Goal: Task Accomplishment & Management: Use online tool/utility

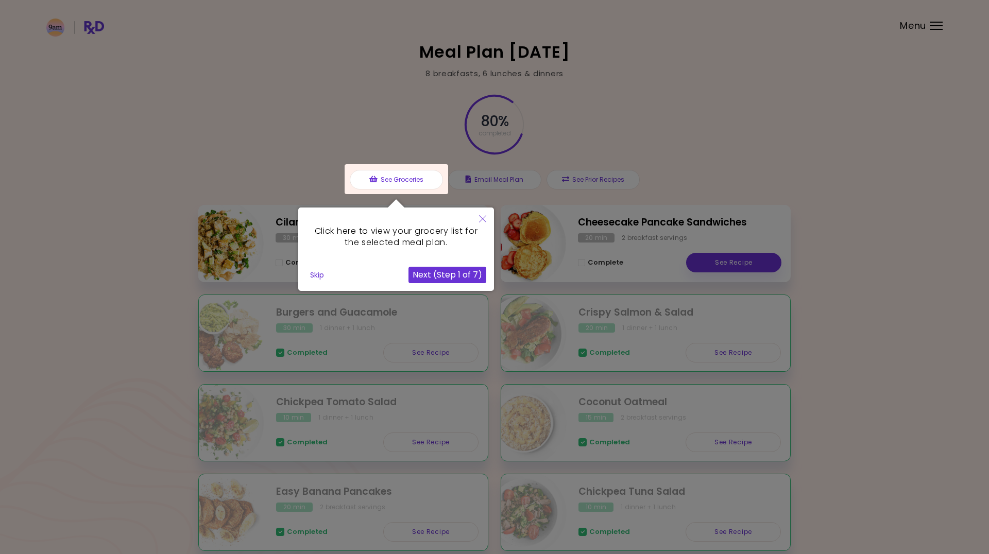
click at [311, 267] on button "Skip" at bounding box center [317, 274] width 22 height 15
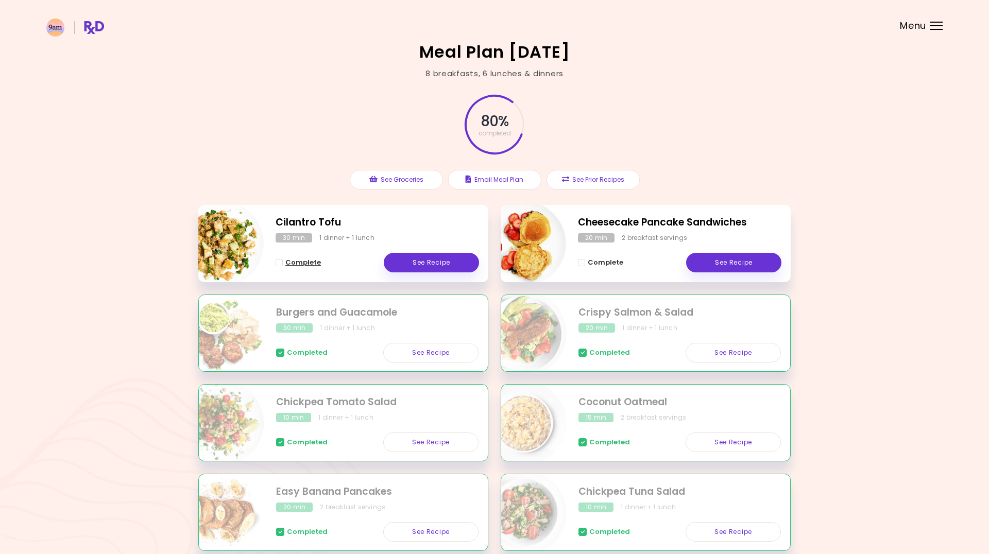
click at [302, 263] on span "Complete" at bounding box center [303, 263] width 36 height 8
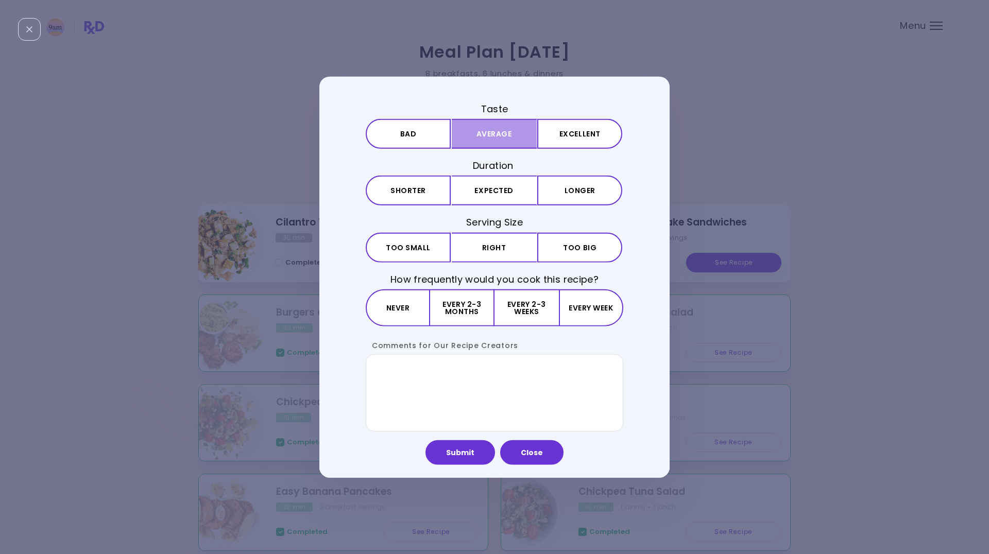
click at [521, 132] on button "Average" at bounding box center [494, 134] width 85 height 30
click at [506, 187] on button "Expected" at bounding box center [494, 191] width 85 height 30
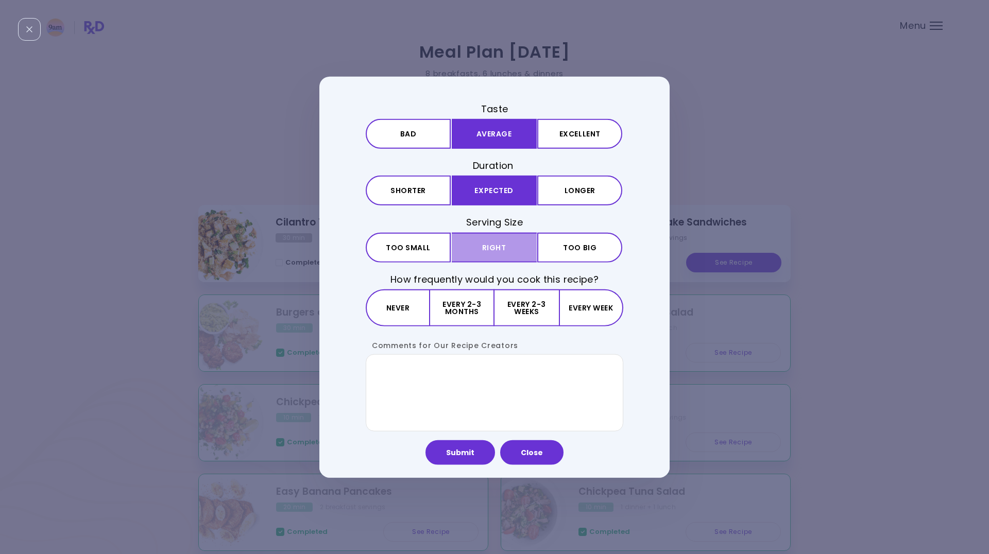
click at [504, 239] on button "Right" at bounding box center [494, 247] width 85 height 30
click at [528, 306] on button "Every 2-3 weeks" at bounding box center [526, 307] width 64 height 37
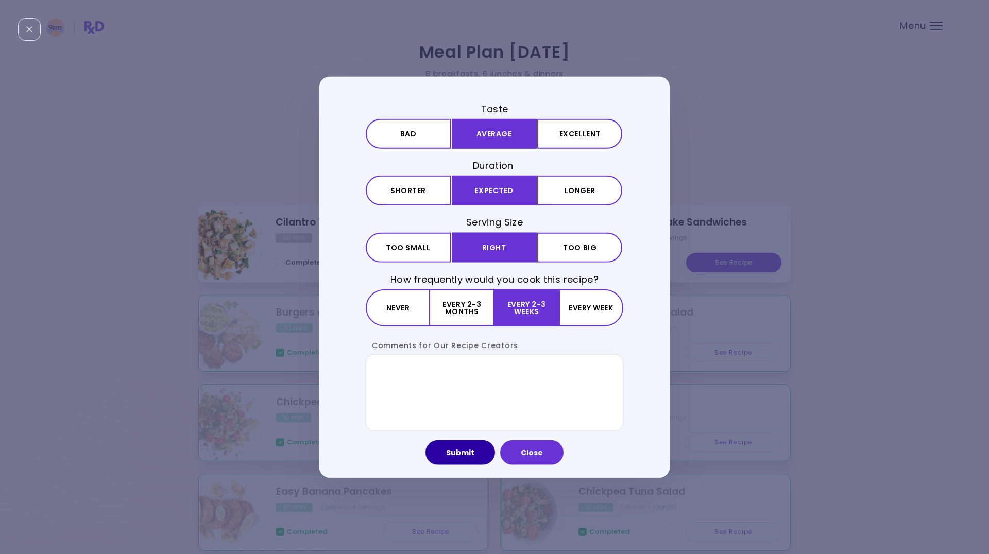
click at [457, 454] on button "Submit" at bounding box center [460, 452] width 70 height 25
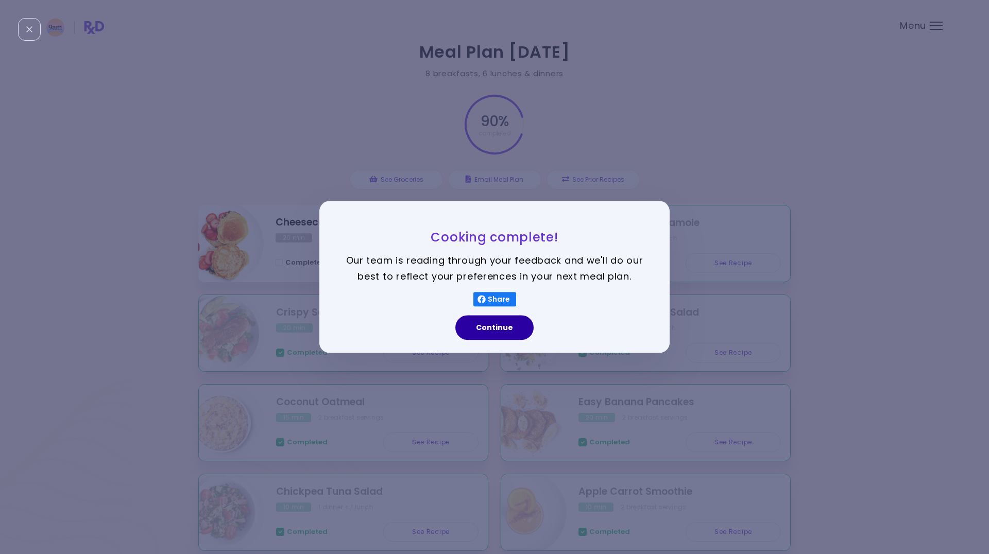
click at [488, 329] on button "Continue" at bounding box center [494, 328] width 78 height 25
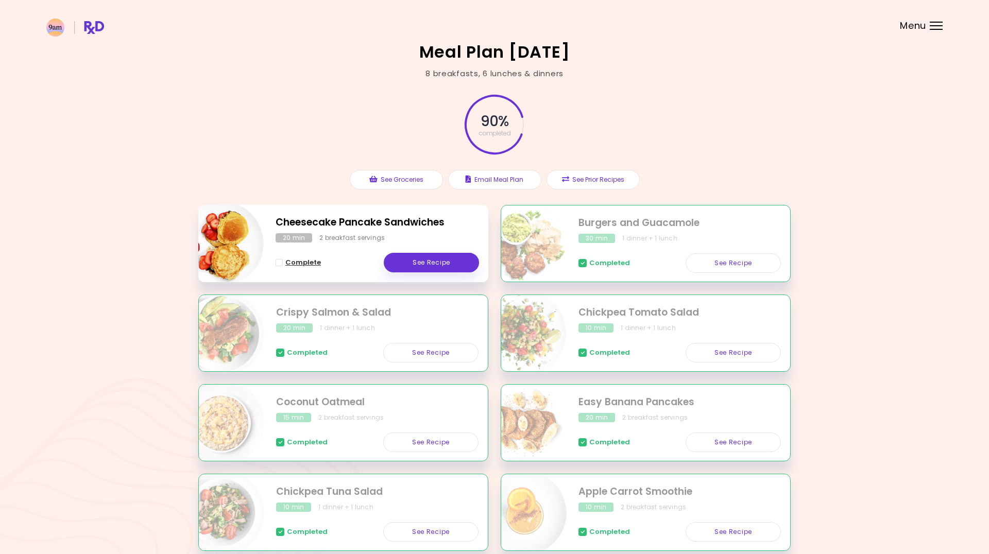
click at [289, 263] on span "Complete" at bounding box center [303, 263] width 36 height 8
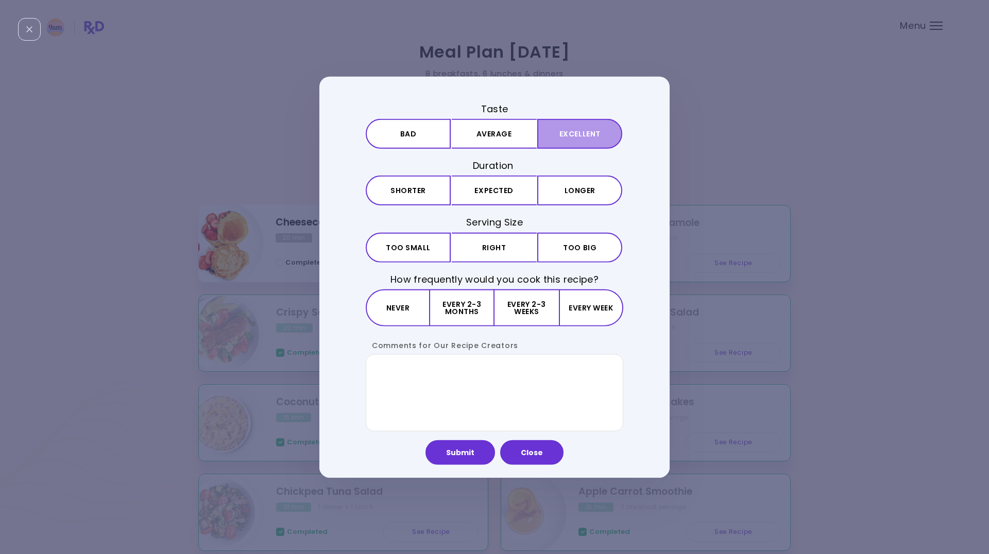
click at [564, 136] on button "Excellent" at bounding box center [579, 134] width 85 height 30
click at [511, 186] on button "Expected" at bounding box center [494, 191] width 85 height 30
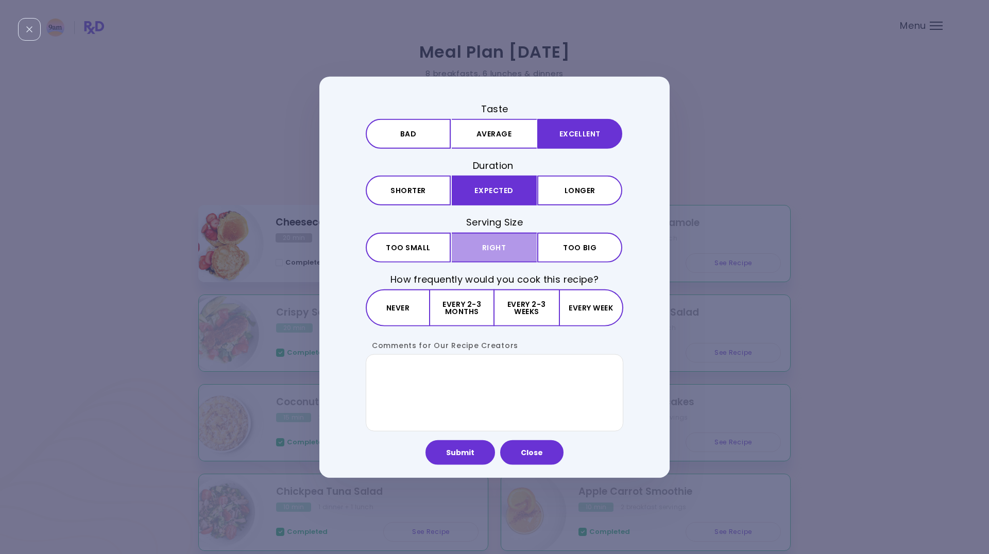
click at [501, 241] on button "Right" at bounding box center [494, 247] width 85 height 30
click at [532, 306] on button "Every 2-3 weeks" at bounding box center [526, 307] width 64 height 37
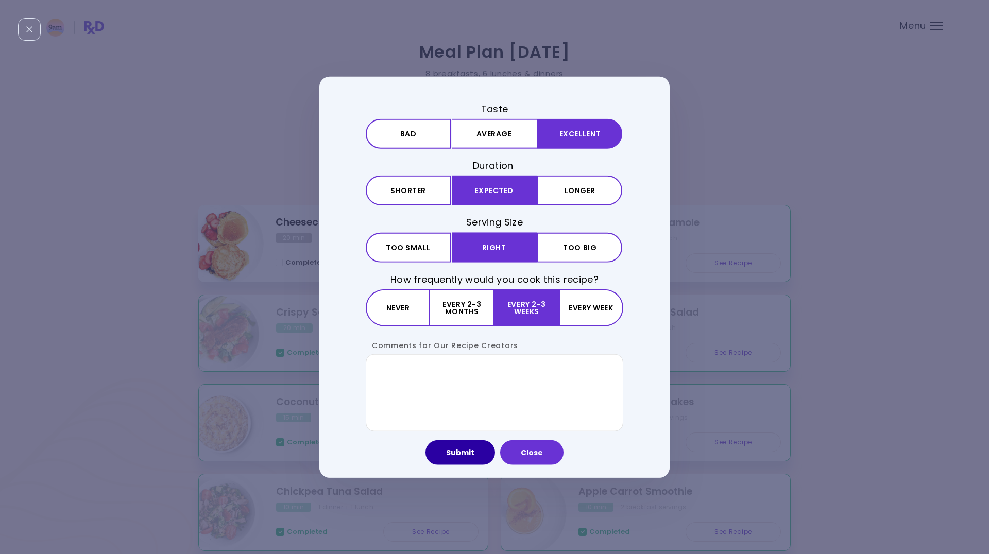
click at [452, 449] on button "Submit" at bounding box center [460, 452] width 70 height 25
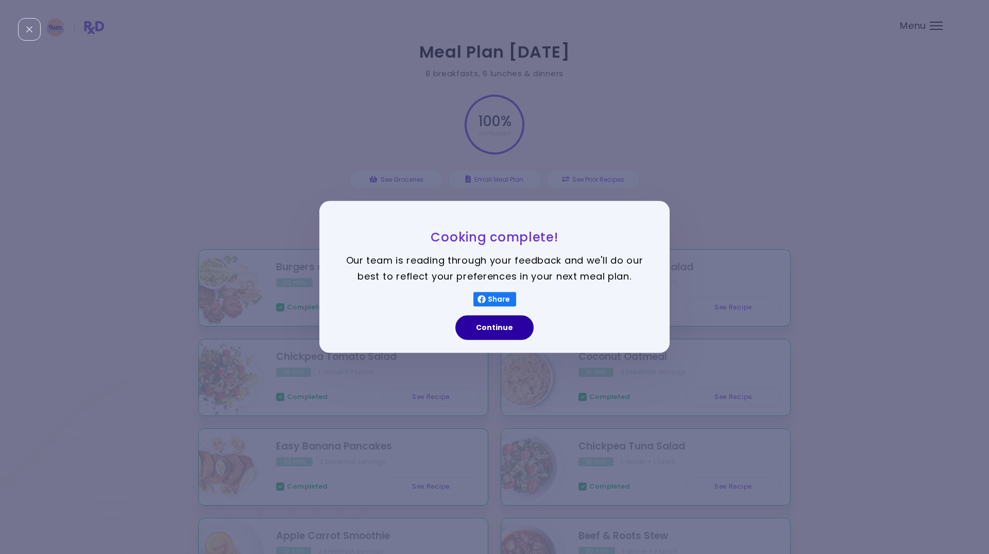
click at [496, 338] on button "Continue" at bounding box center [494, 328] width 78 height 25
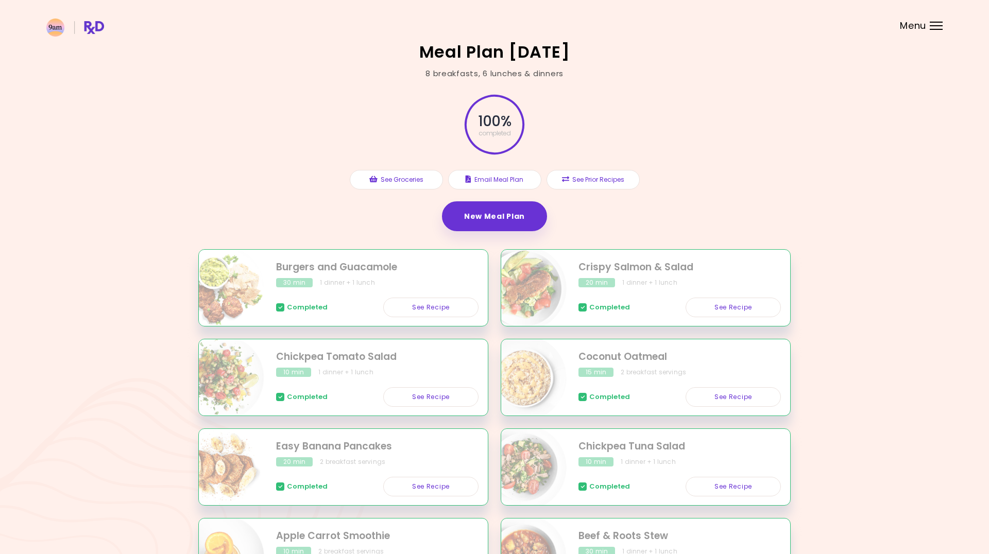
click at [496, 334] on div "Burgers and Guacamole 30 min 1 dinner + 1 lunch Completed See Recipe Crispy Sal…" at bounding box center [494, 473] width 592 height 448
click at [501, 214] on link "New Meal Plan" at bounding box center [494, 216] width 105 height 30
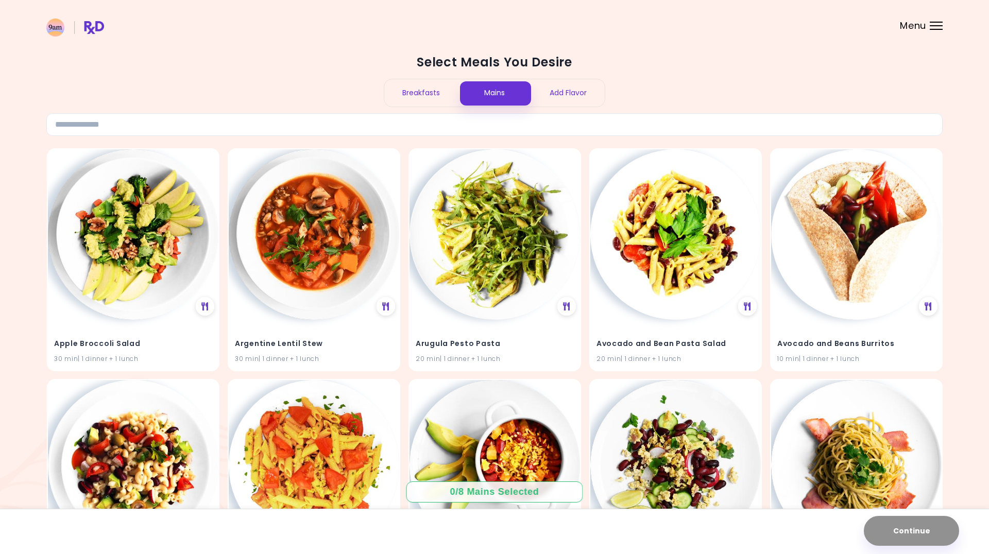
click at [424, 95] on div "Breakfasts" at bounding box center [421, 92] width 74 height 27
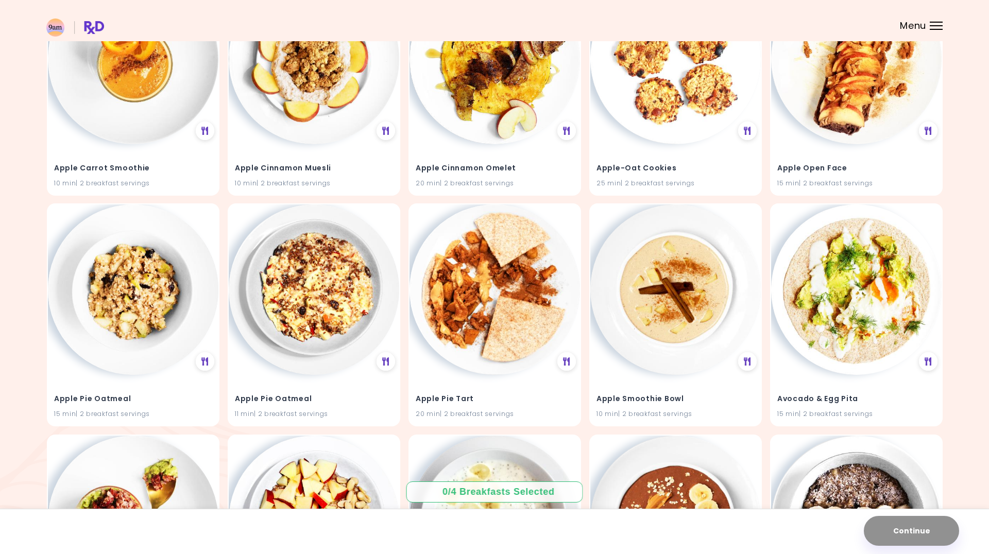
scroll to position [166, 0]
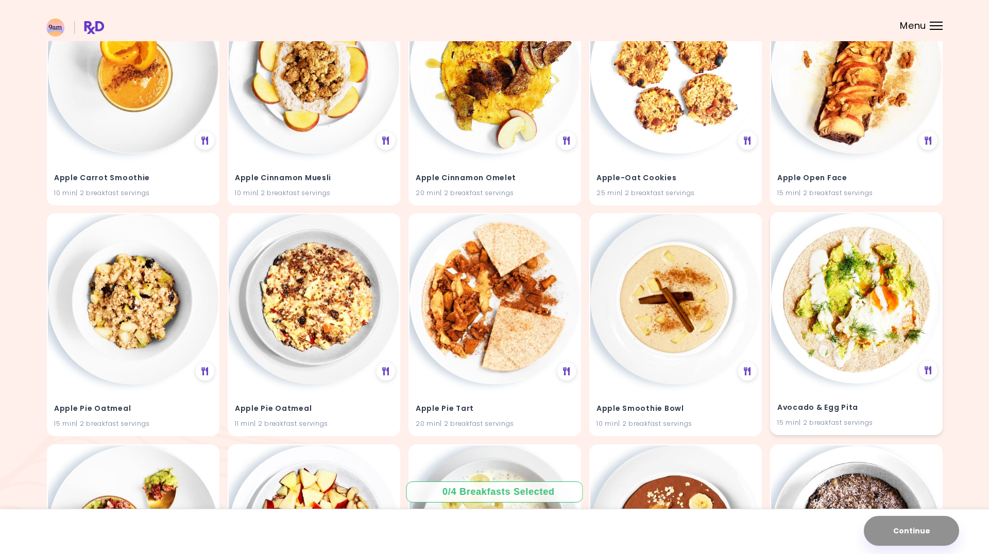
click at [834, 404] on h4 "Avocado & Egg Pita" at bounding box center [856, 408] width 158 height 16
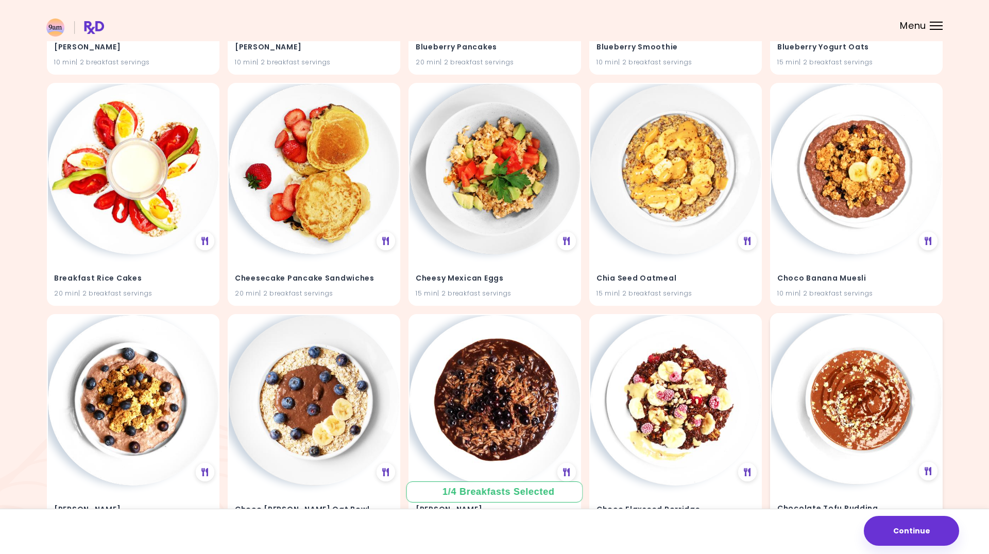
scroll to position [1222, 0]
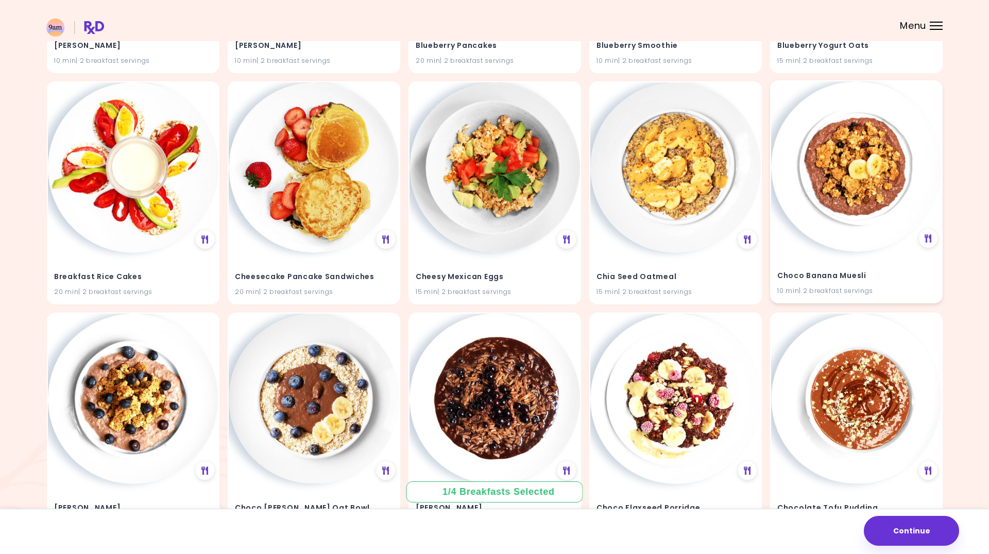
click at [817, 271] on h4 "Choco Banana Muesli" at bounding box center [856, 276] width 158 height 16
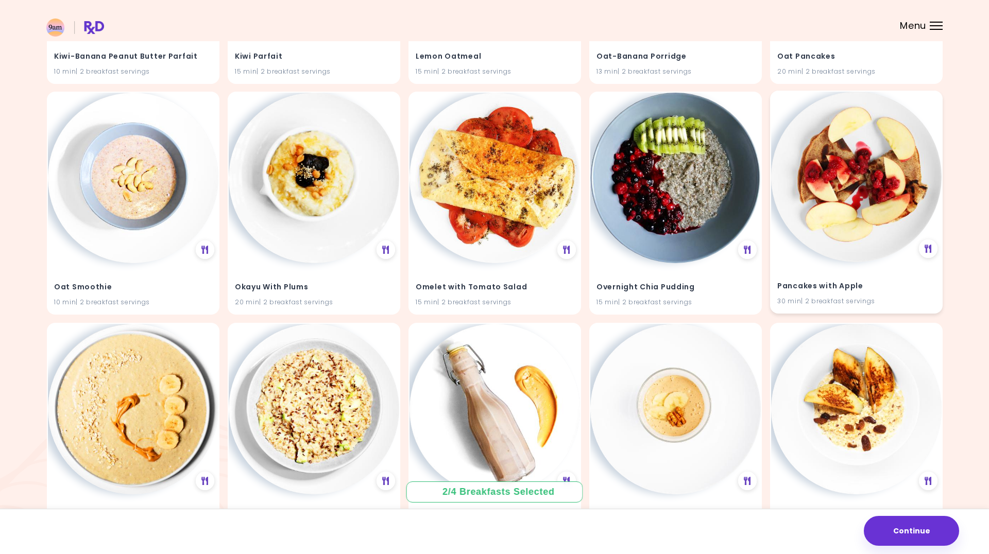
scroll to position [3294, 0]
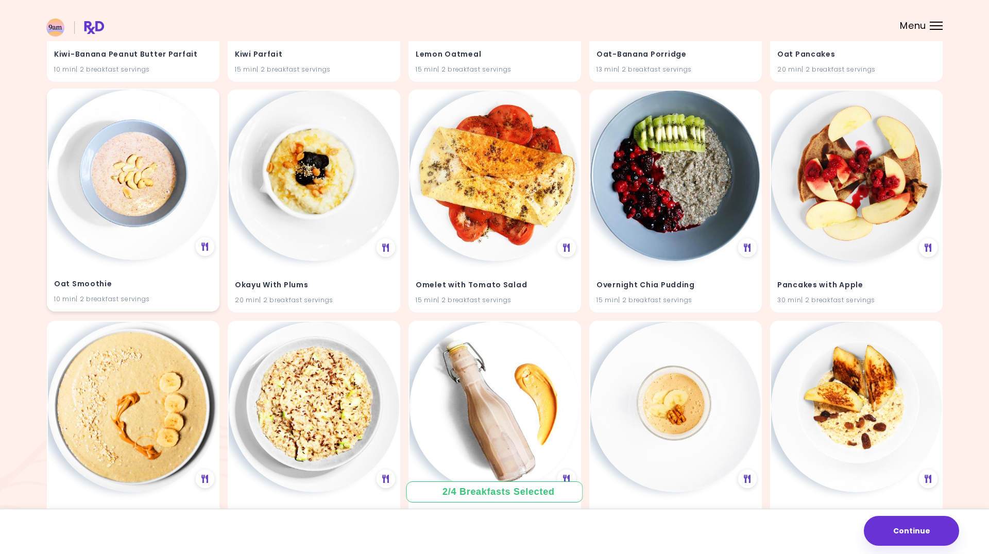
click at [127, 244] on img at bounding box center [133, 175] width 170 height 170
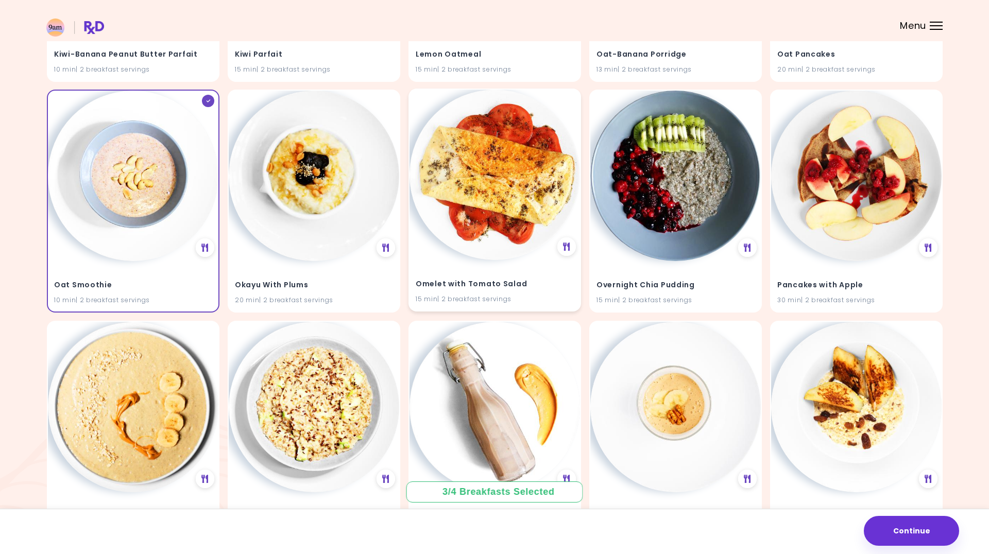
click at [495, 263] on div "Omelet with Tomato Salad 15 min | 2 breakfast servings" at bounding box center [494, 285] width 170 height 50
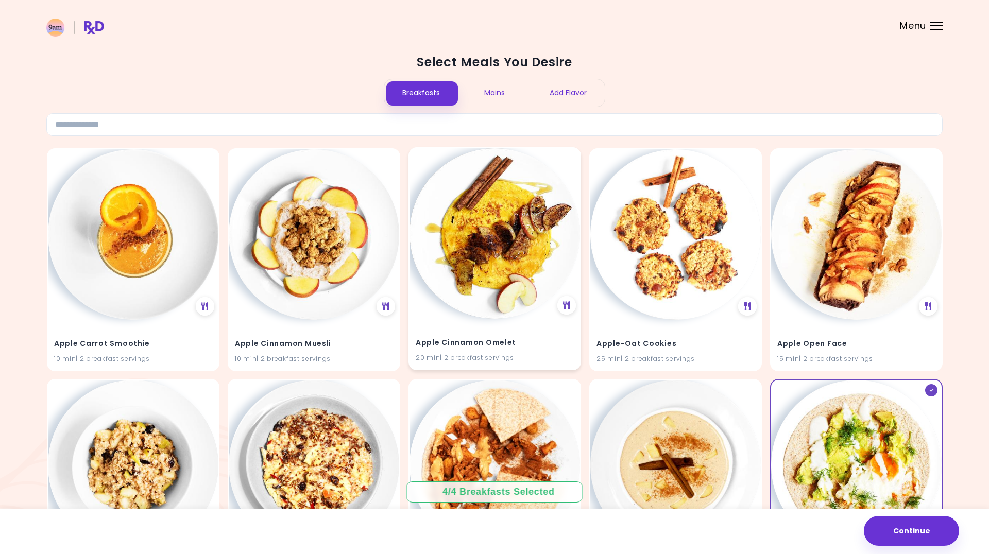
scroll to position [0, 0]
click at [494, 90] on div "Mains" at bounding box center [495, 92] width 74 height 27
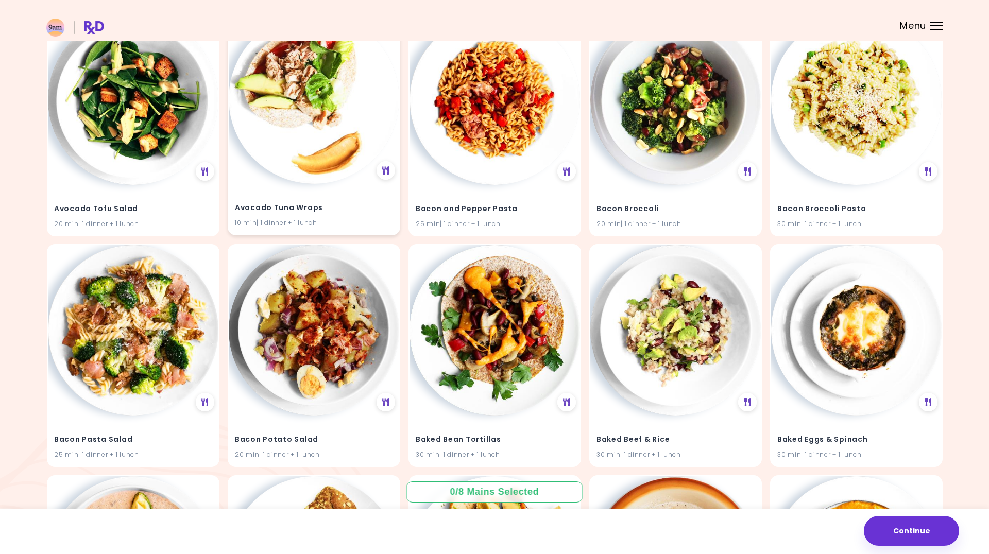
scroll to position [833, 0]
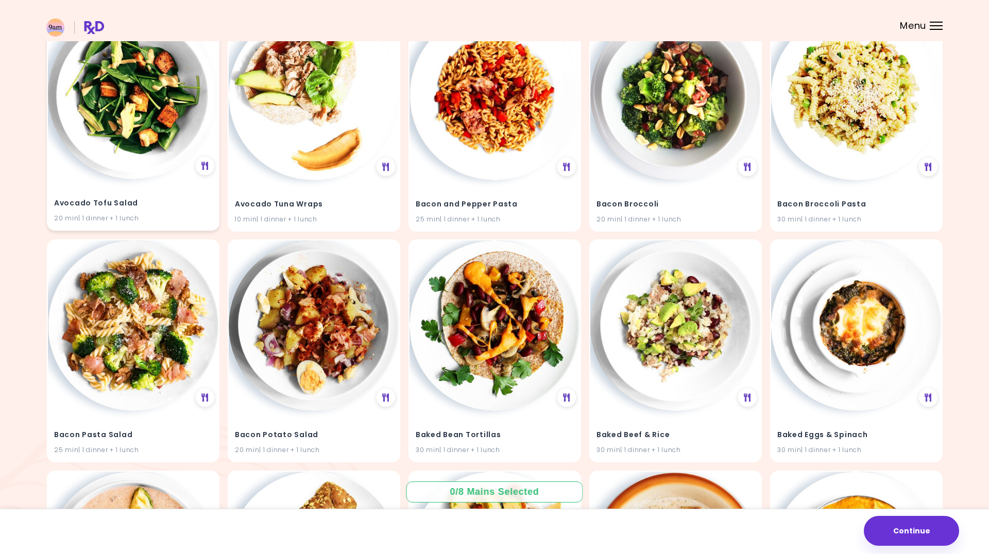
click at [119, 169] on img at bounding box center [133, 94] width 170 height 170
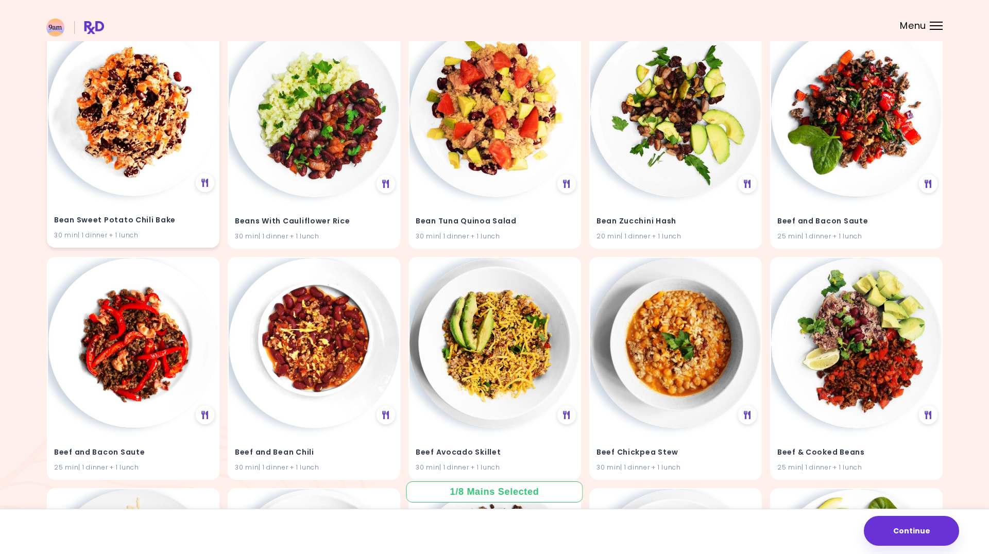
scroll to position [2665, 0]
click at [130, 363] on img at bounding box center [133, 341] width 170 height 170
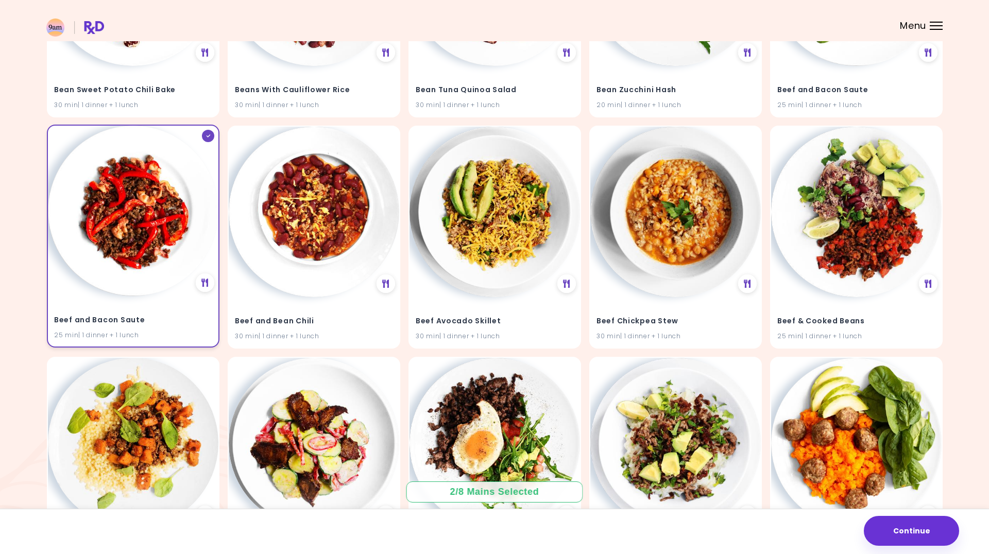
scroll to position [2806, 0]
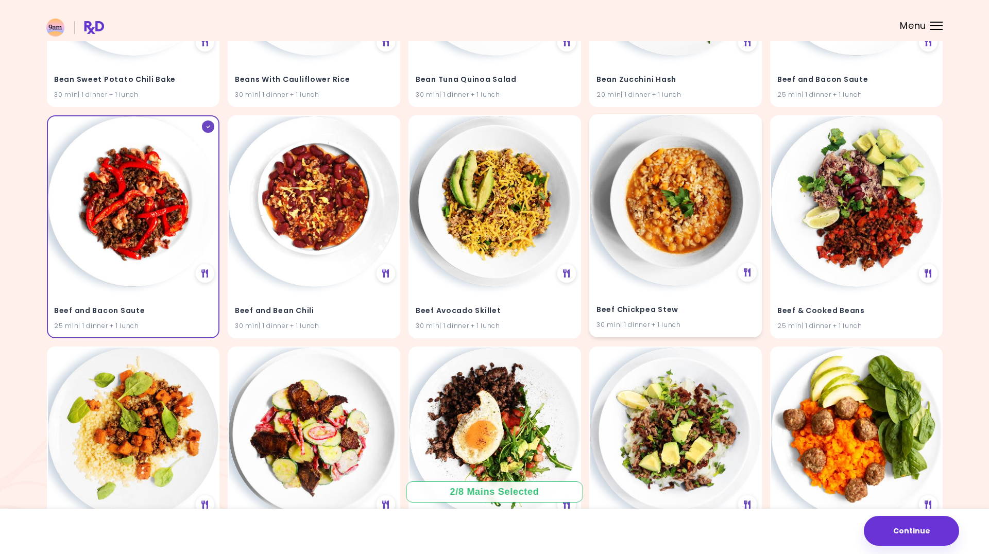
click at [662, 257] on img at bounding box center [675, 200] width 170 height 170
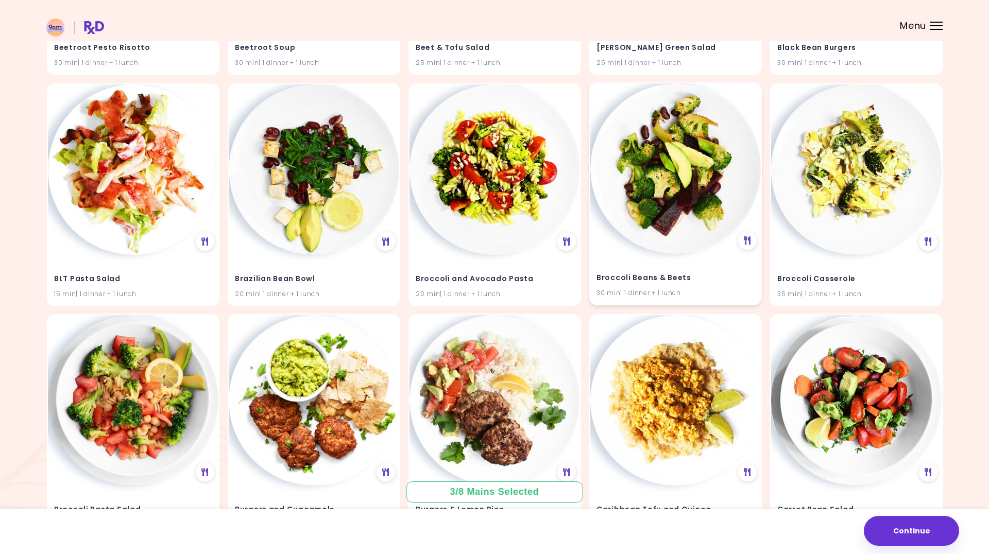
scroll to position [4456, 0]
click at [487, 269] on h4 "Broccoli and Avocado Pasta" at bounding box center [495, 277] width 158 height 16
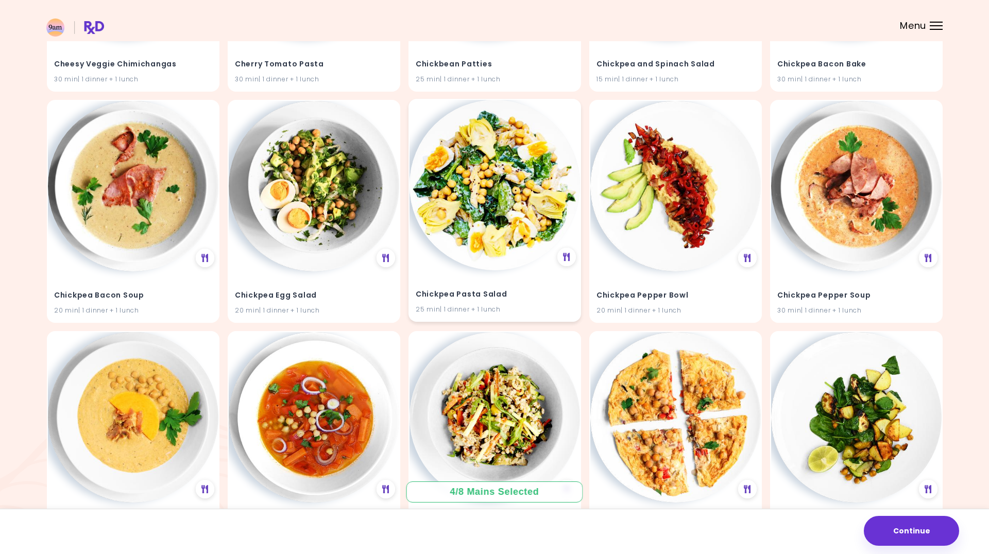
scroll to position [6290, 0]
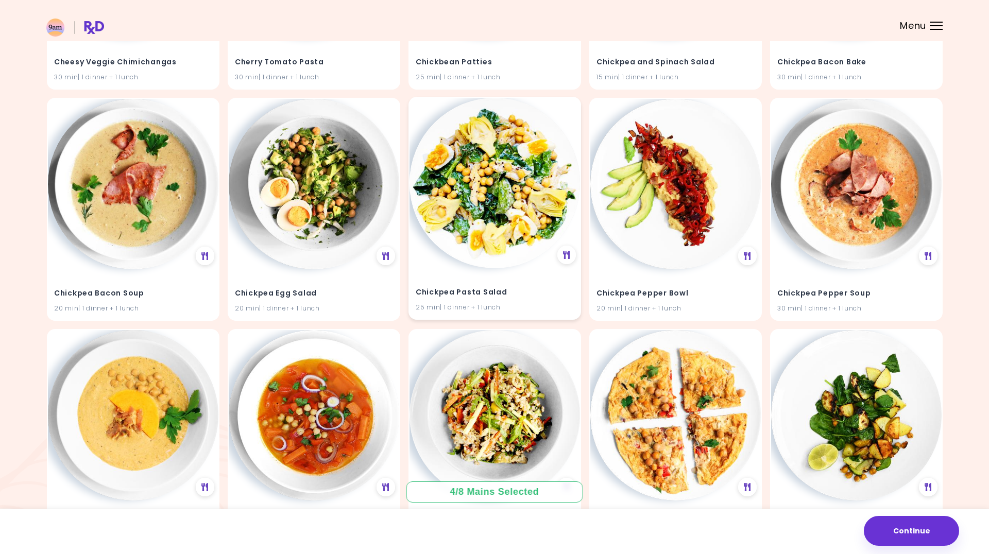
click at [489, 229] on img at bounding box center [494, 183] width 170 height 170
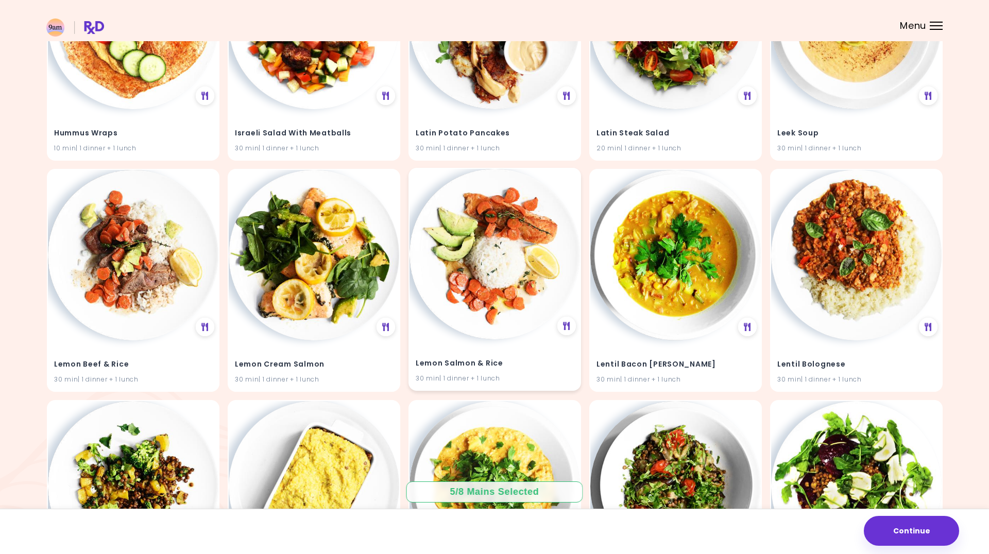
scroll to position [10380, 0]
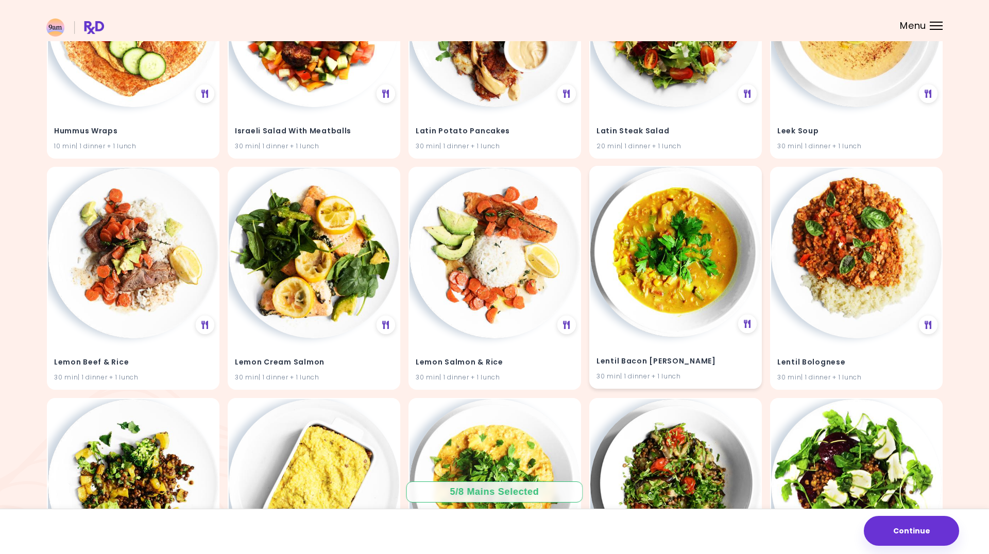
click at [695, 337] on div "Lentil Bacon [PERSON_NAME] 30 min | 1 dinner + 1 lunch" at bounding box center [675, 362] width 170 height 50
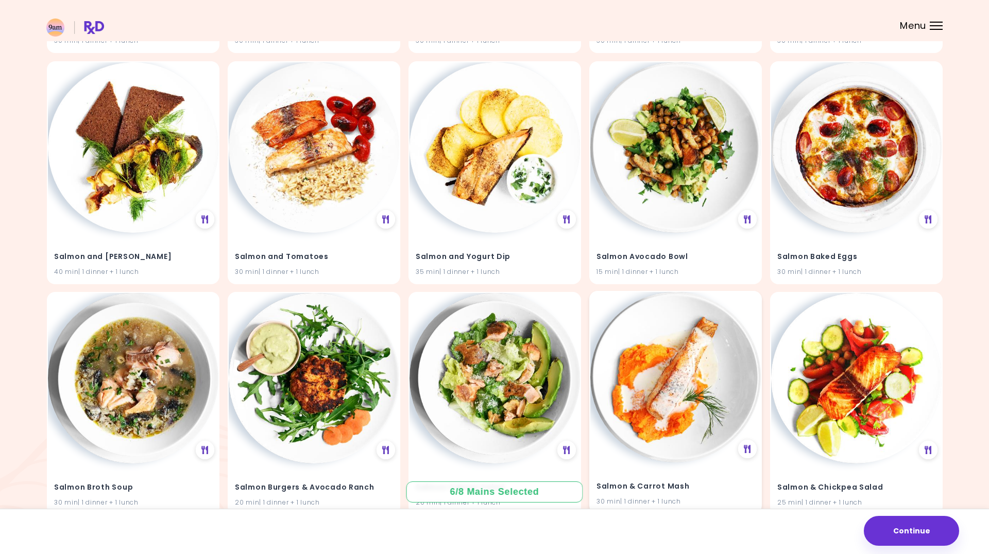
scroll to position [16956, 0]
click at [660, 248] on h4 "Salmon Avocado Bowl" at bounding box center [675, 256] width 158 height 16
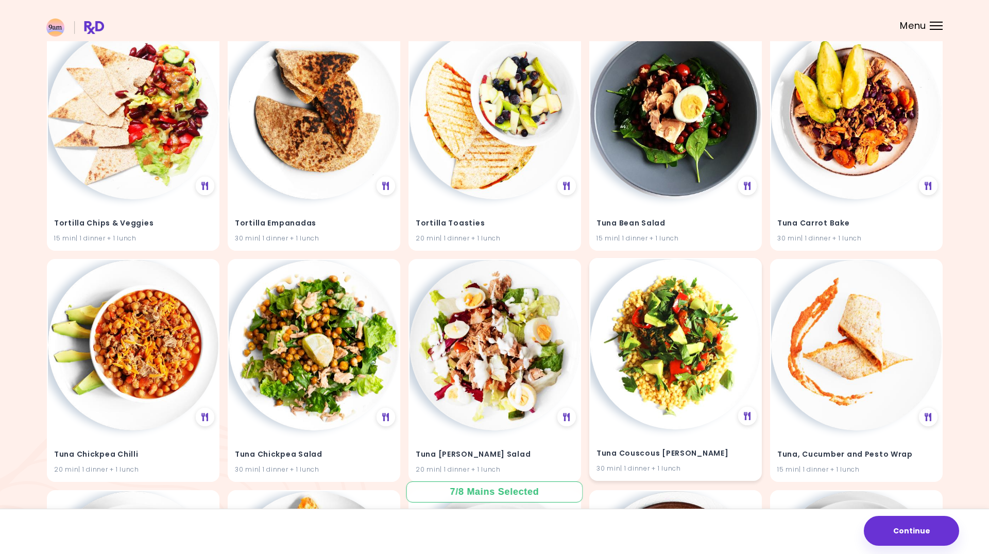
scroll to position [22999, 0]
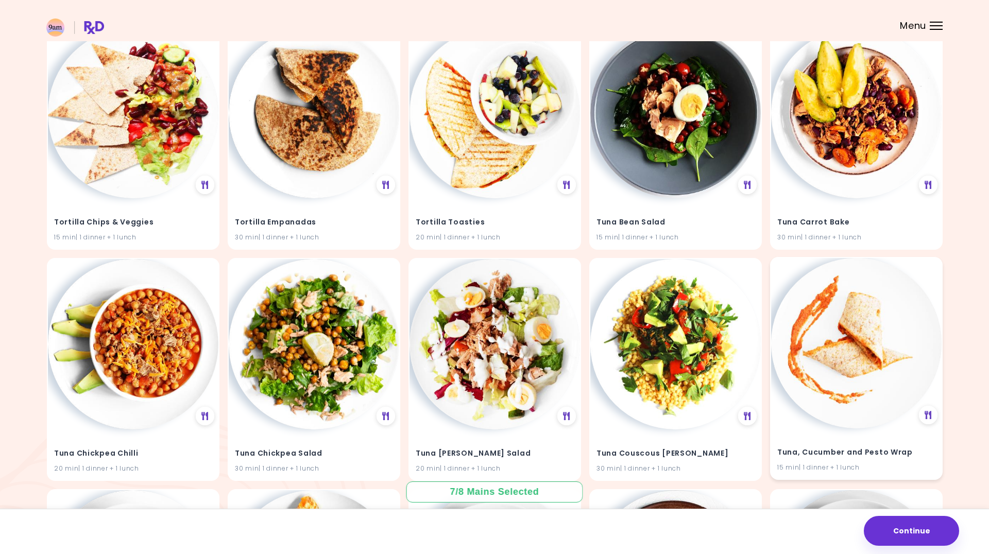
click at [846, 444] on h4 "Tuna, Cucumber and Pesto Wrap" at bounding box center [856, 452] width 158 height 16
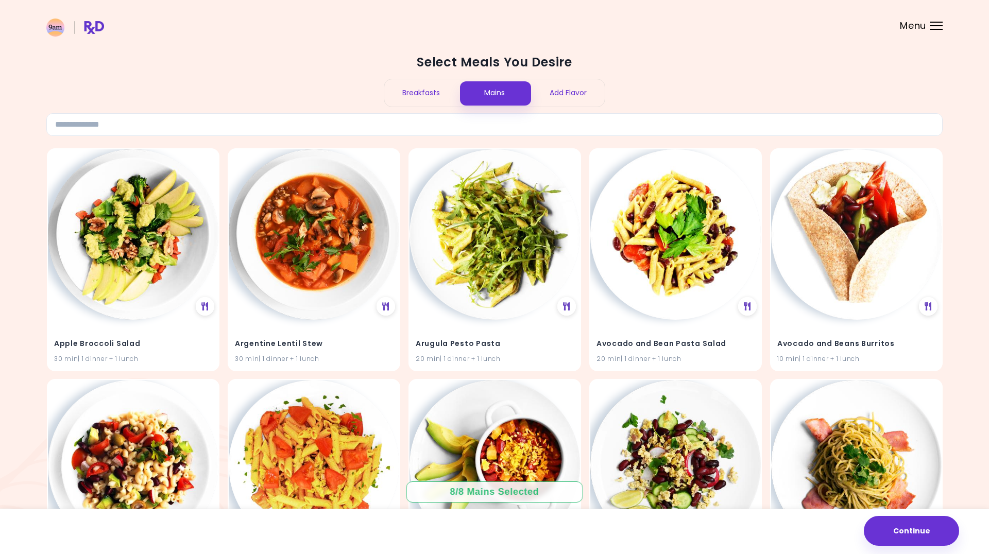
scroll to position [0, 0]
click at [424, 90] on div "Breakfasts" at bounding box center [421, 92] width 74 height 27
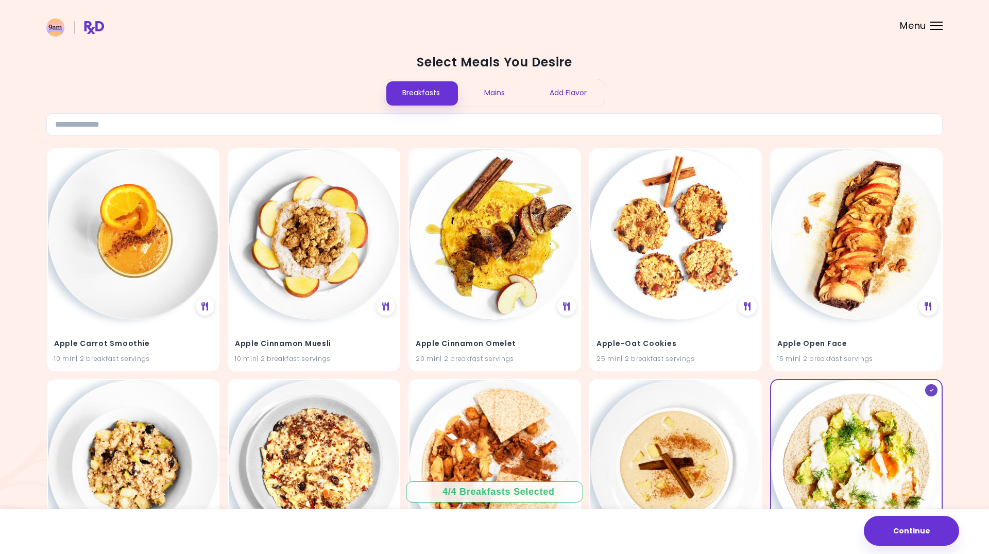
click at [572, 93] on div "Add Flavor" at bounding box center [568, 92] width 74 height 27
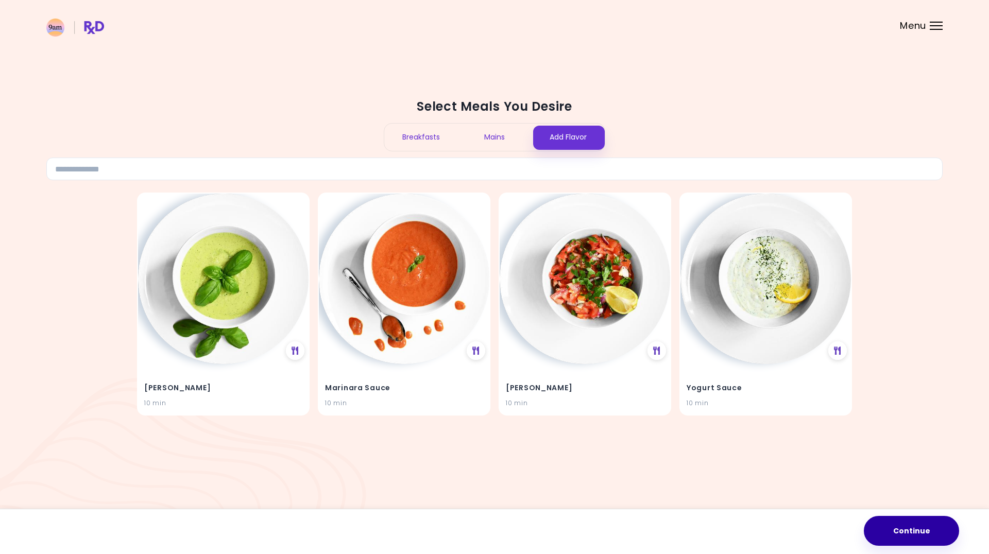
click at [902, 535] on button "Continue" at bounding box center [911, 531] width 95 height 30
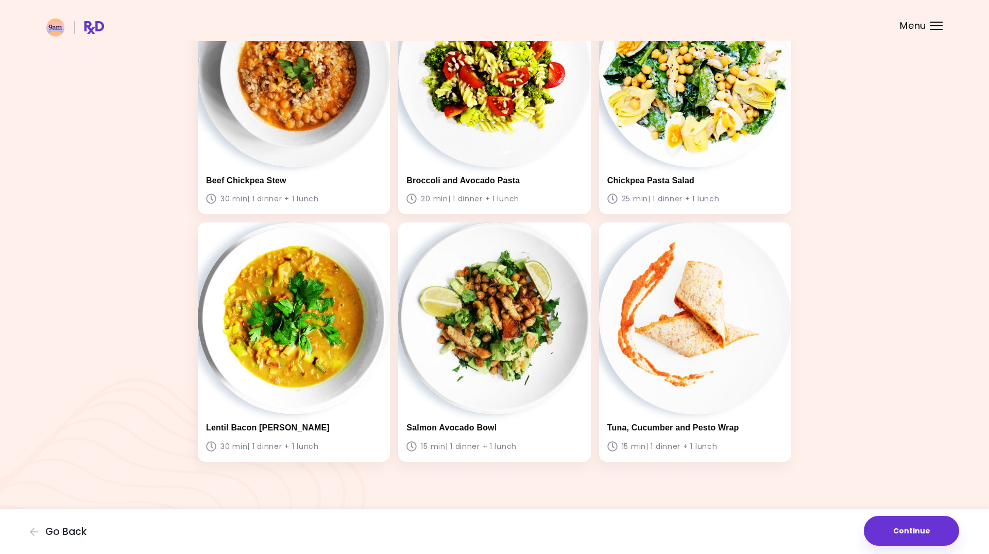
scroll to position [618, 0]
click at [914, 521] on button "Continue" at bounding box center [911, 531] width 95 height 30
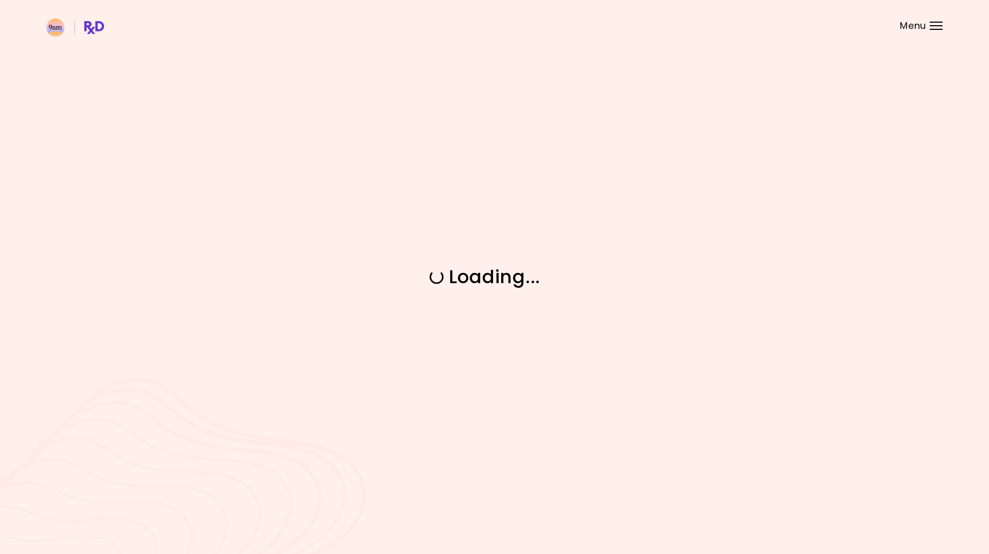
scroll to position [0, 0]
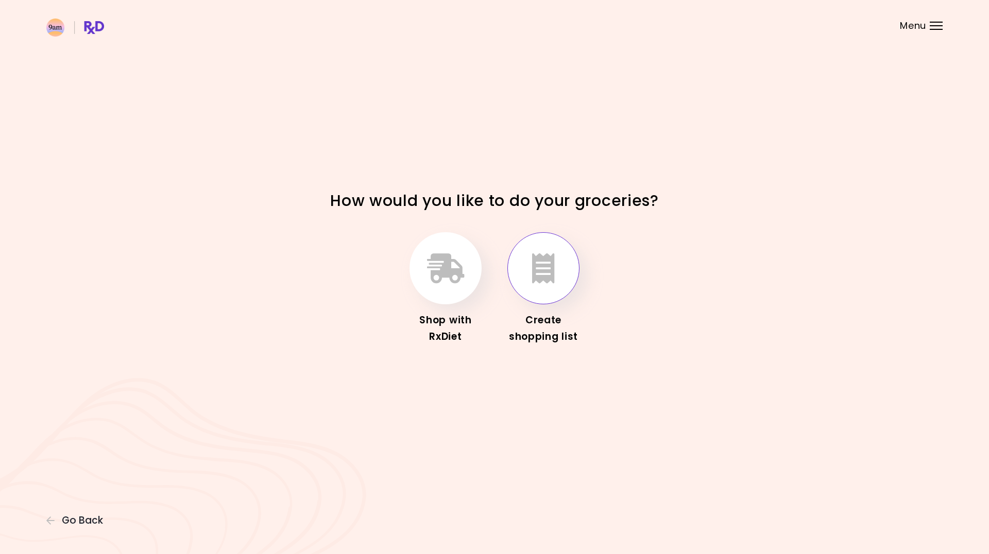
click at [538, 272] on icon "button" at bounding box center [543, 268] width 23 height 30
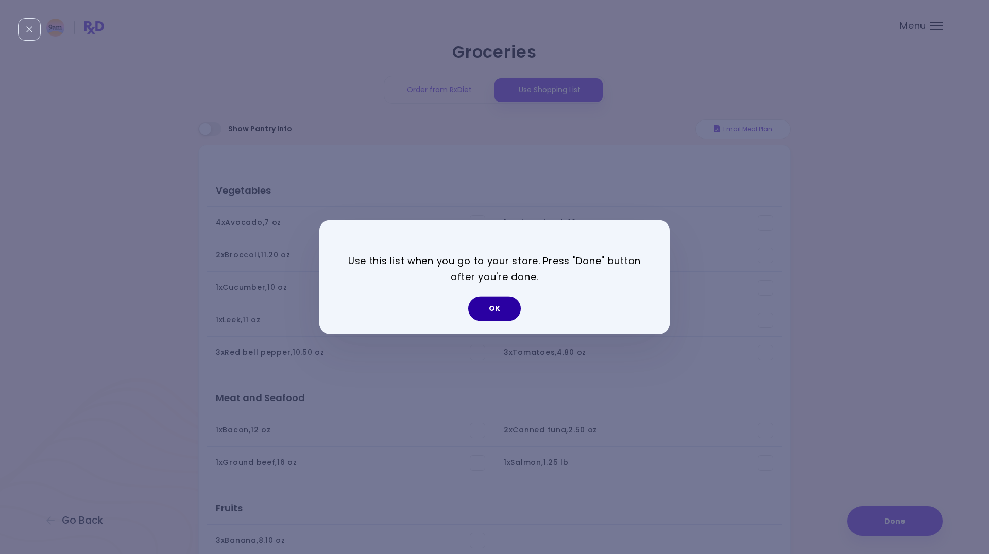
click at [495, 308] on button "OK" at bounding box center [494, 309] width 53 height 25
